Goal: Task Accomplishment & Management: Use online tool/utility

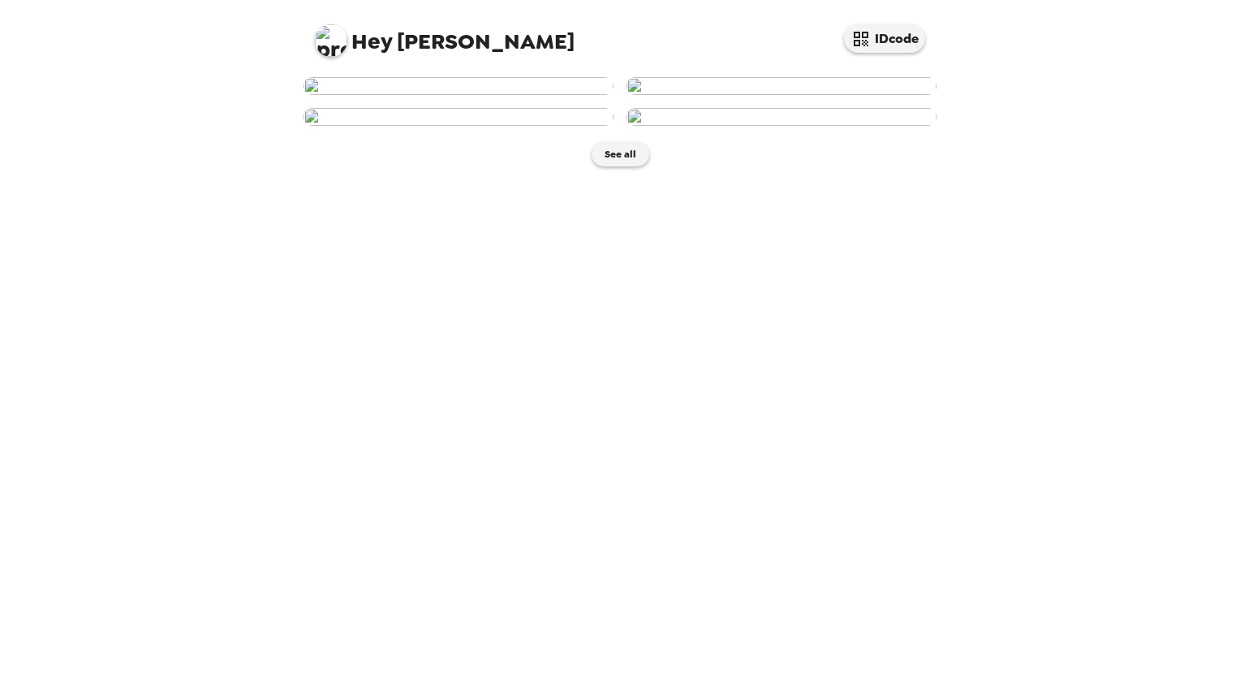
click at [497, 95] on img at bounding box center [459, 86] width 310 height 18
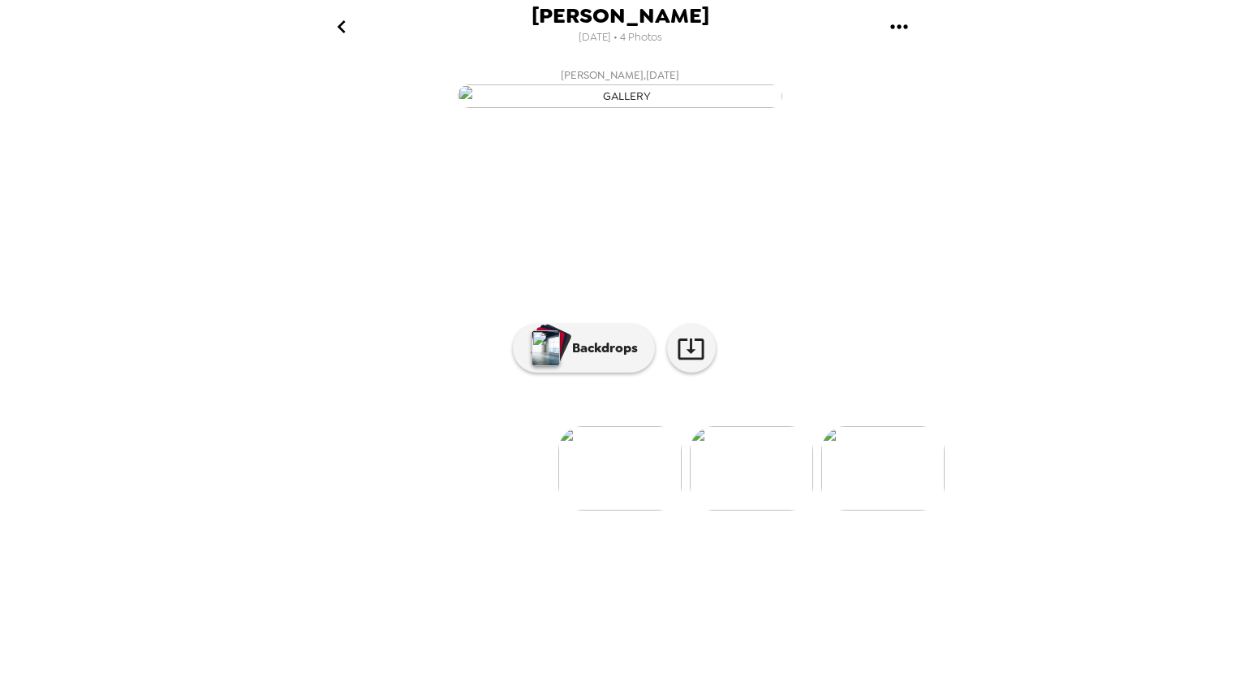
click at [770, 510] on img at bounding box center [751, 468] width 123 height 84
click at [576, 358] on p "Backdrops" at bounding box center [601, 347] width 74 height 19
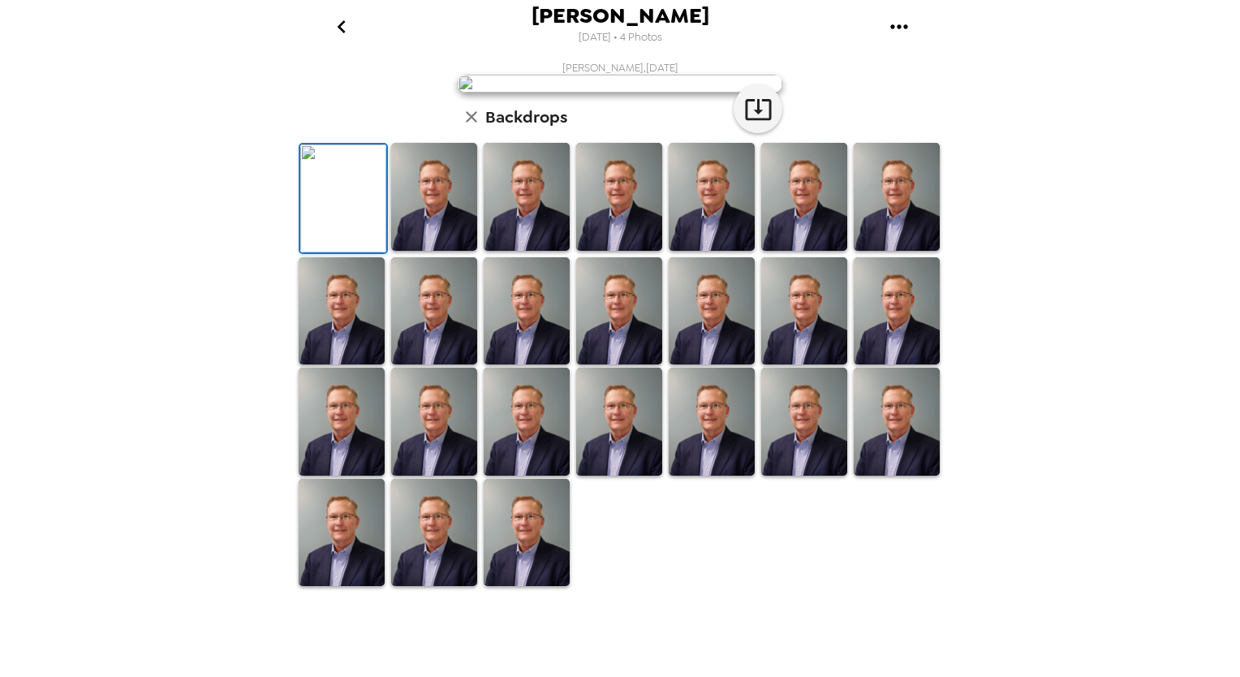
click at [902, 24] on icon "gallery menu" at bounding box center [899, 27] width 26 height 26
click at [952, 286] on div at bounding box center [620, 338] width 1240 height 677
click at [341, 252] on img at bounding box center [343, 198] width 86 height 108
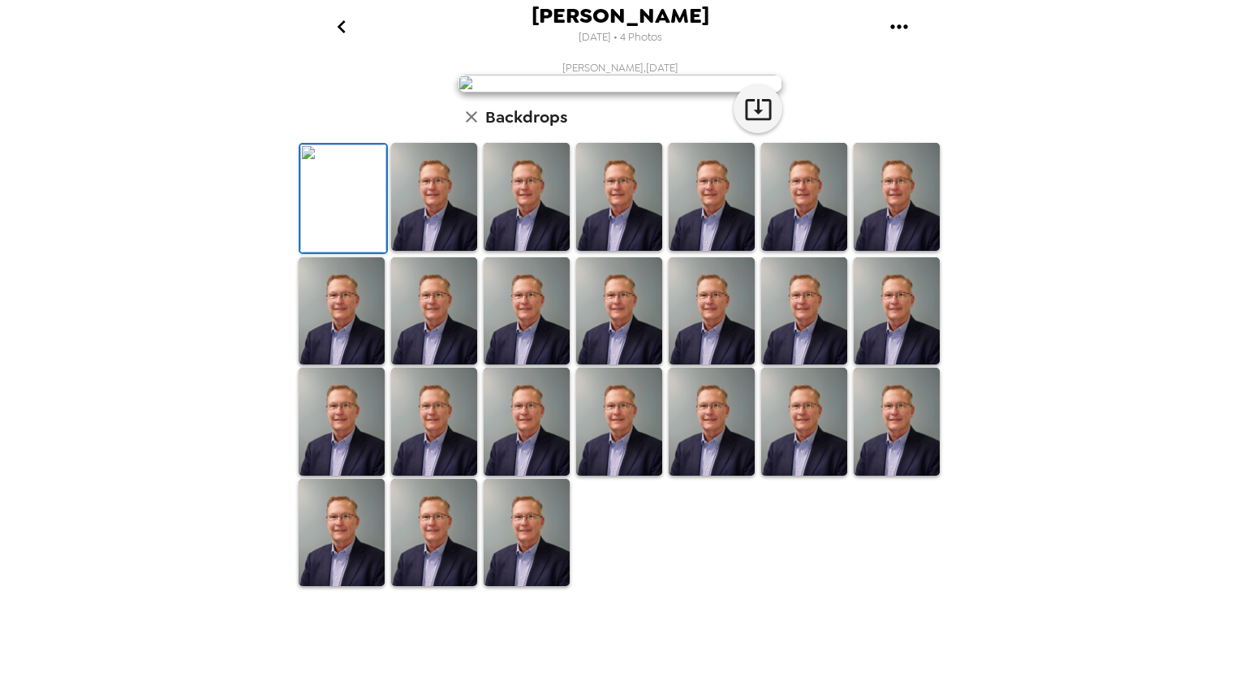
click at [898, 251] on img at bounding box center [897, 197] width 86 height 108
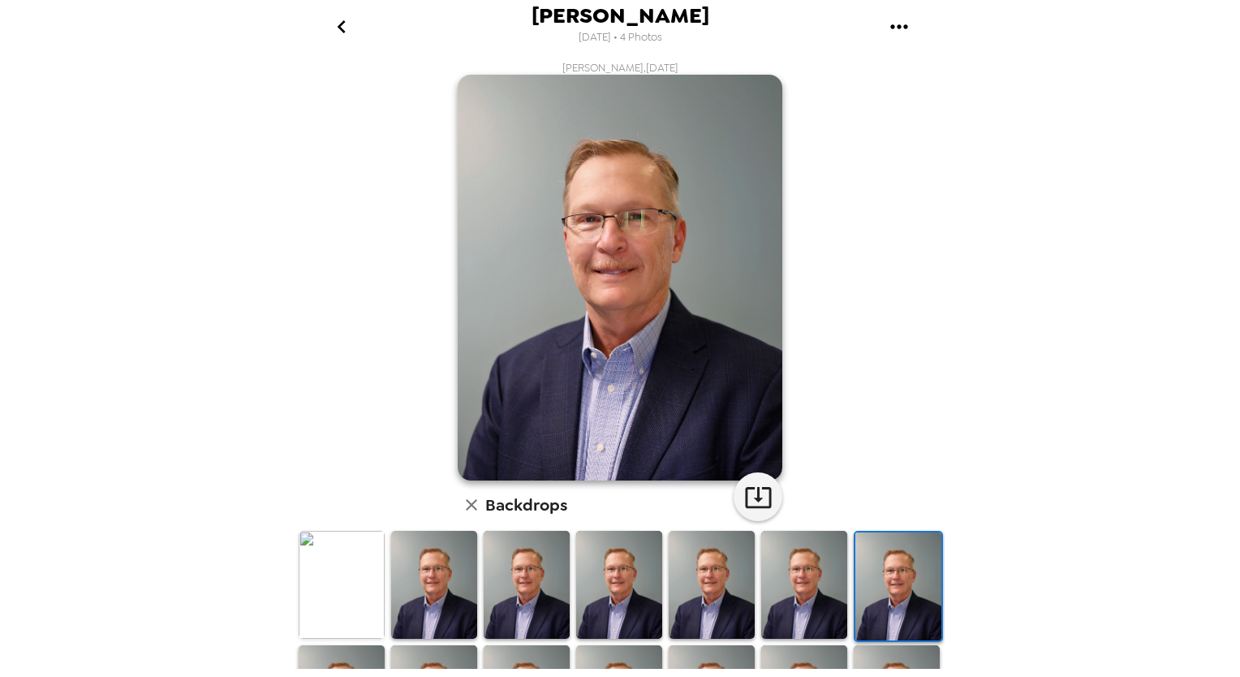
click at [825, 595] on img at bounding box center [804, 585] width 86 height 108
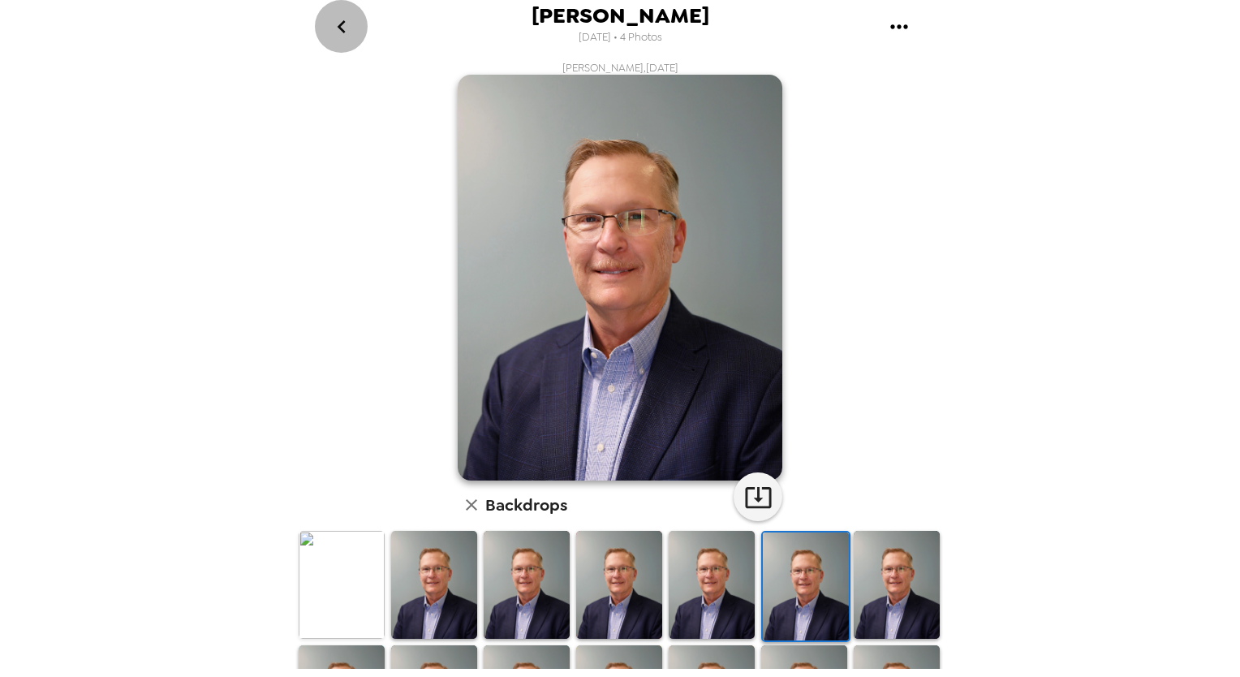
click at [344, 27] on icon "go back" at bounding box center [342, 27] width 26 height 26
